Goal: Communication & Community: Answer question/provide support

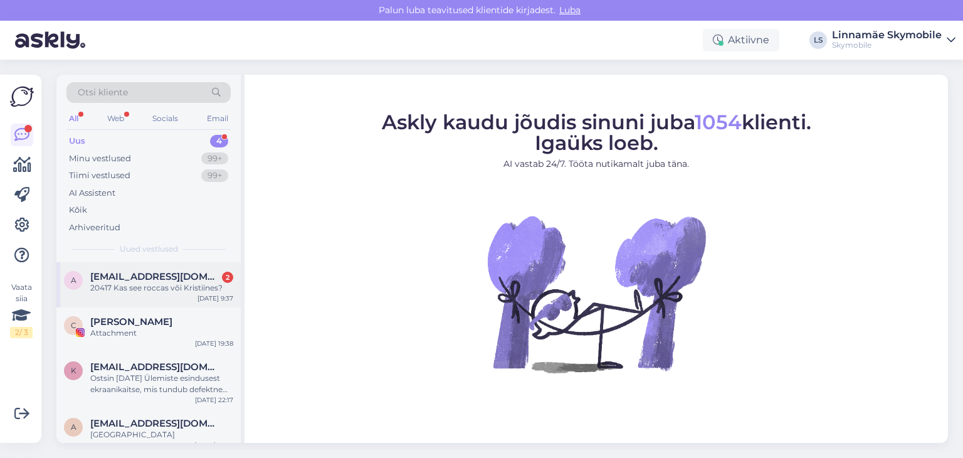
click at [165, 293] on div "a [EMAIL_ADDRESS][DOMAIN_NAME] 2 20417 Kas see [PERSON_NAME] või Kristiines? [D…" at bounding box center [148, 284] width 184 height 45
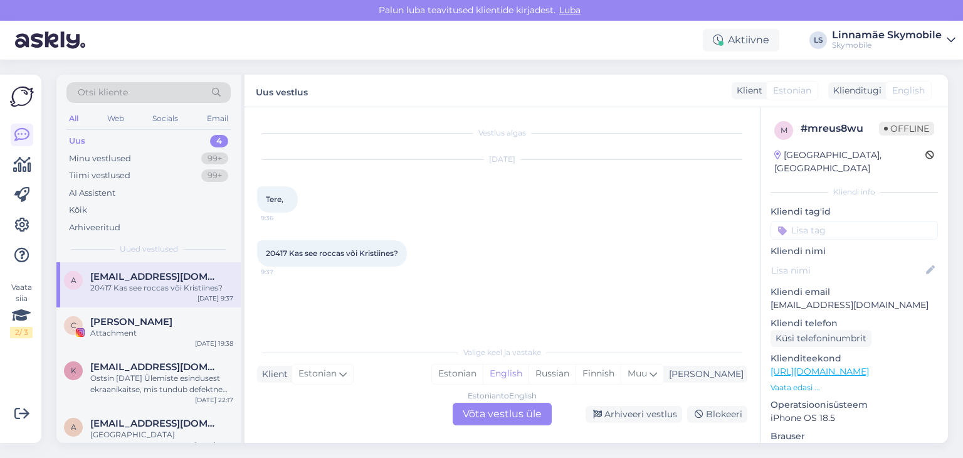
click at [281, 253] on span "20417 Kas see roccas või Kristiines?" at bounding box center [332, 252] width 132 height 9
copy span "20417"
click at [483, 375] on div "Estonian" at bounding box center [457, 373] width 51 height 19
click at [508, 414] on div "Estonian to Estonian Võta vestlus üle" at bounding box center [502, 413] width 99 height 23
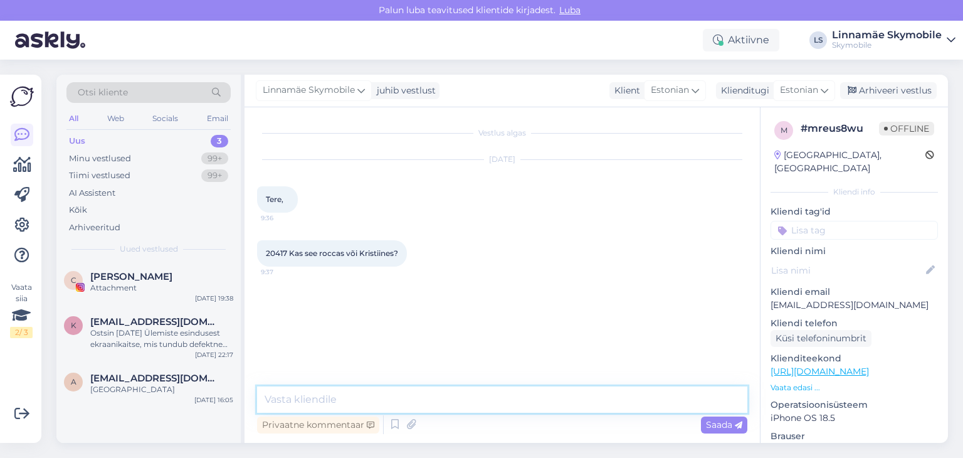
click at [483, 397] on textarea at bounding box center [502, 399] width 490 height 26
type textarea "Tervist! Kristiines"
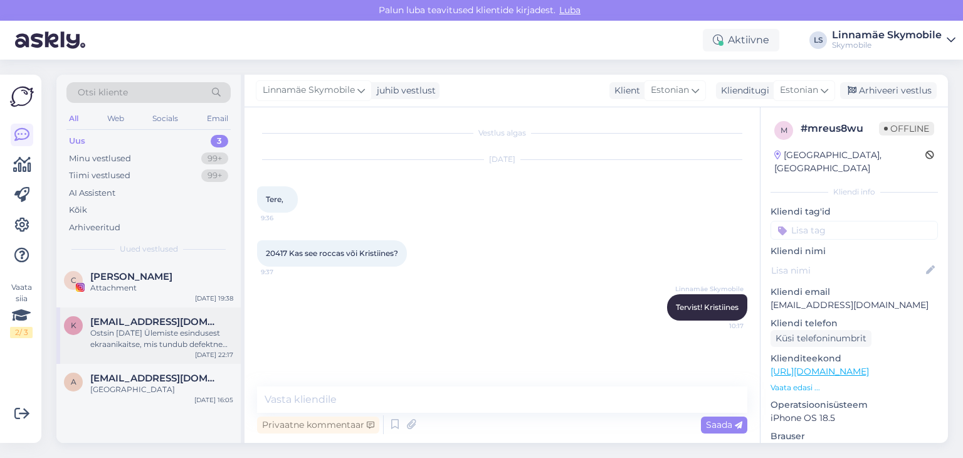
click at [186, 337] on div "Ostsin [DATE] Ülemiste esindusest ekraanikaitse, mis tundub defektne [PERSON_NA…" at bounding box center [161, 338] width 143 height 23
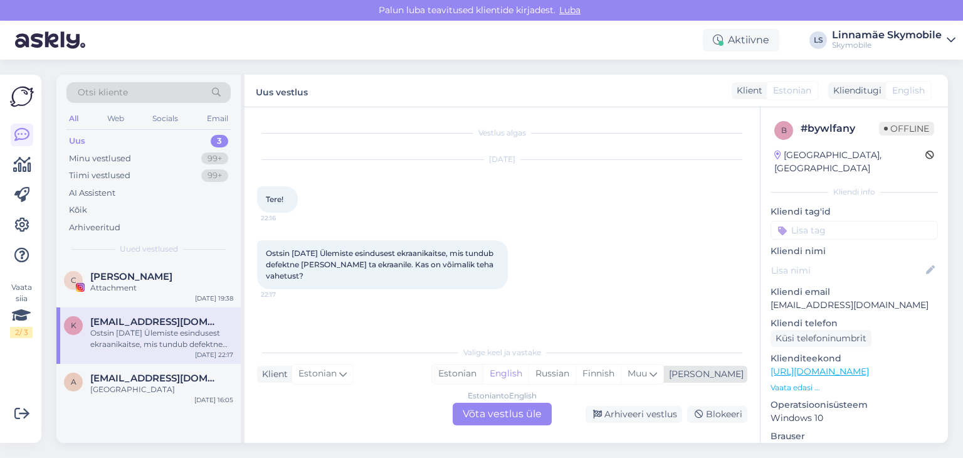
click at [483, 371] on div "Estonian" at bounding box center [457, 373] width 51 height 19
click at [497, 412] on div "Estonian to Estonian Võta vestlus üle" at bounding box center [502, 413] width 99 height 23
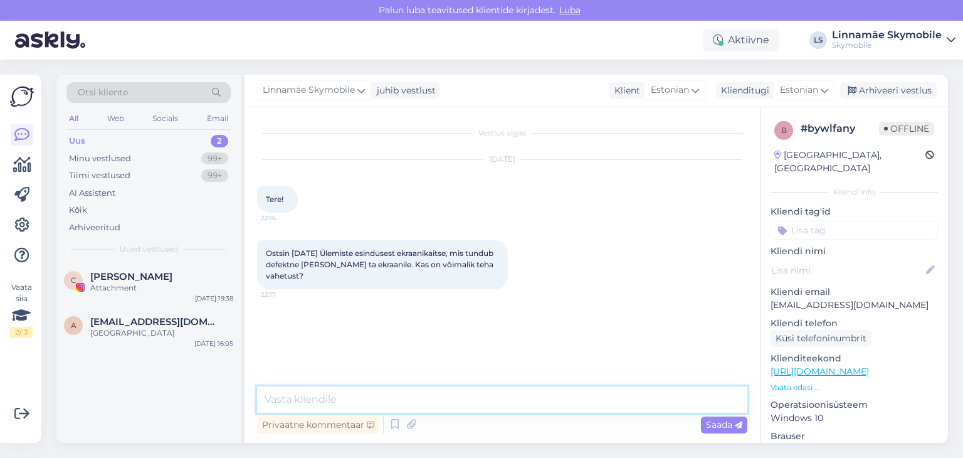
click at [458, 399] on textarea at bounding box center [502, 399] width 490 height 26
type textarea "Tervist!"
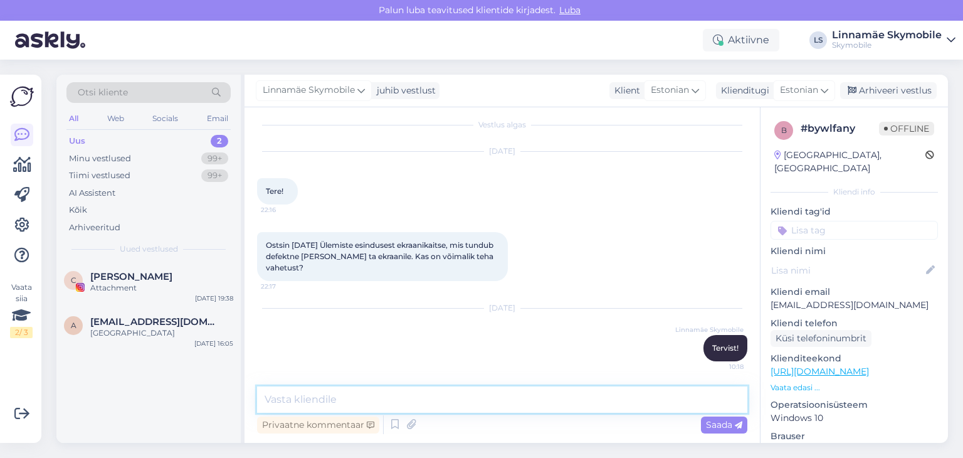
type textarea "g"
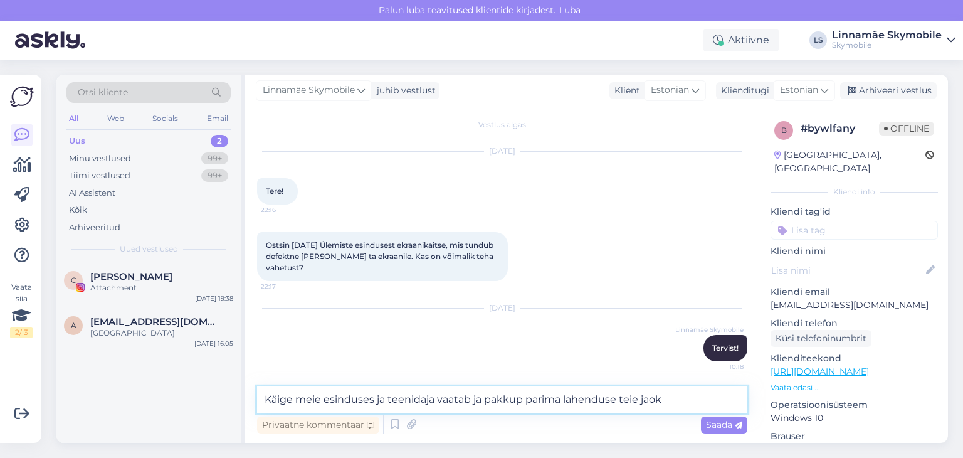
type textarea "Käige meie esinduses ja teenidaja vaatab ja pakkup parima lahenduse teie jaoks"
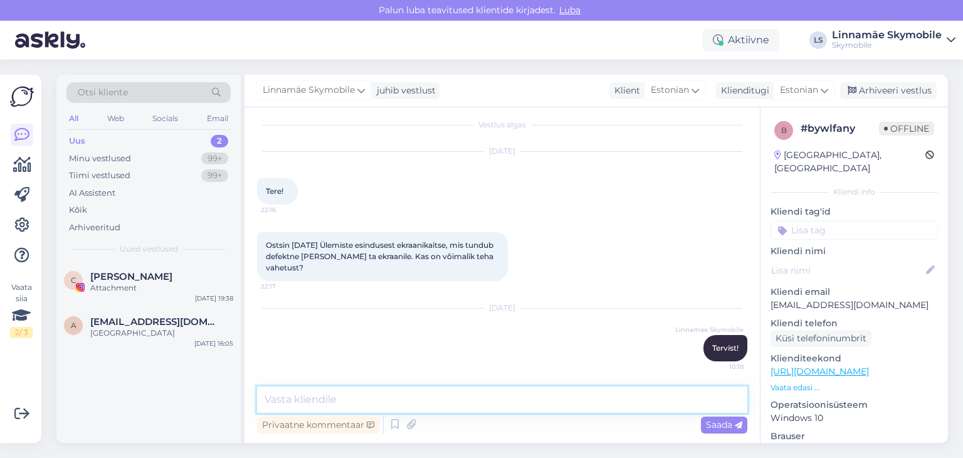
scroll to position [73, 0]
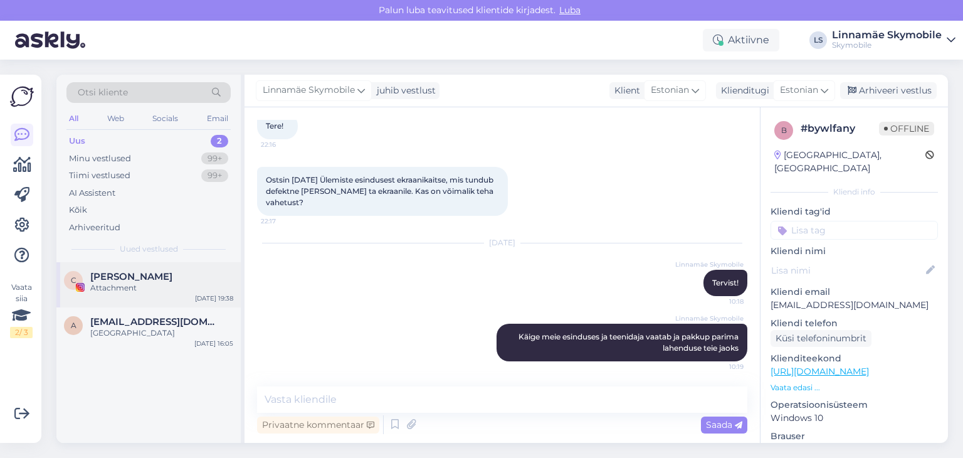
click at [160, 283] on div "Attachment" at bounding box center [161, 287] width 143 height 11
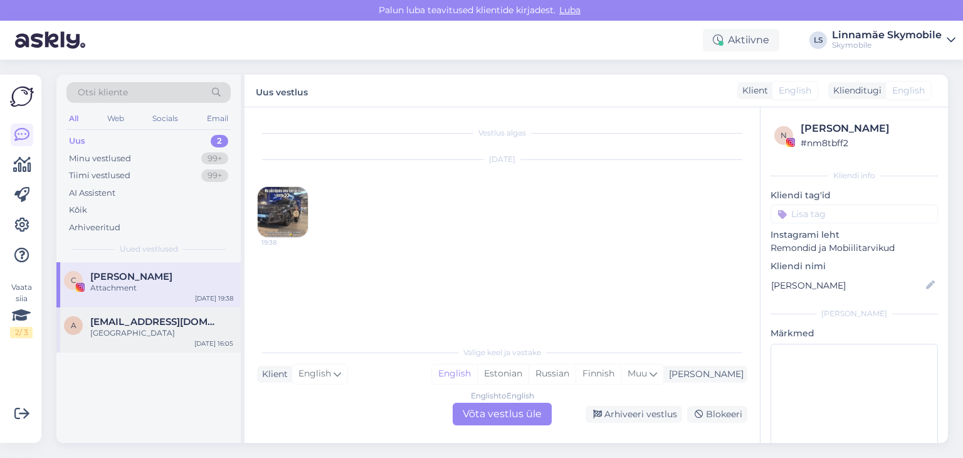
click at [163, 330] on div "[GEOGRAPHIC_DATA]" at bounding box center [161, 332] width 143 height 11
